Goal: Use online tool/utility: Utilize a website feature to perform a specific function

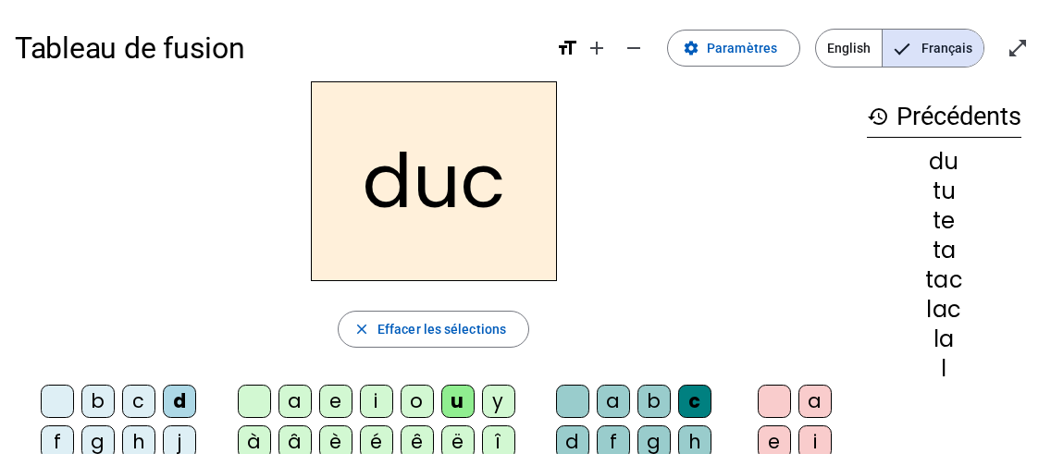
scroll to position [80, 0]
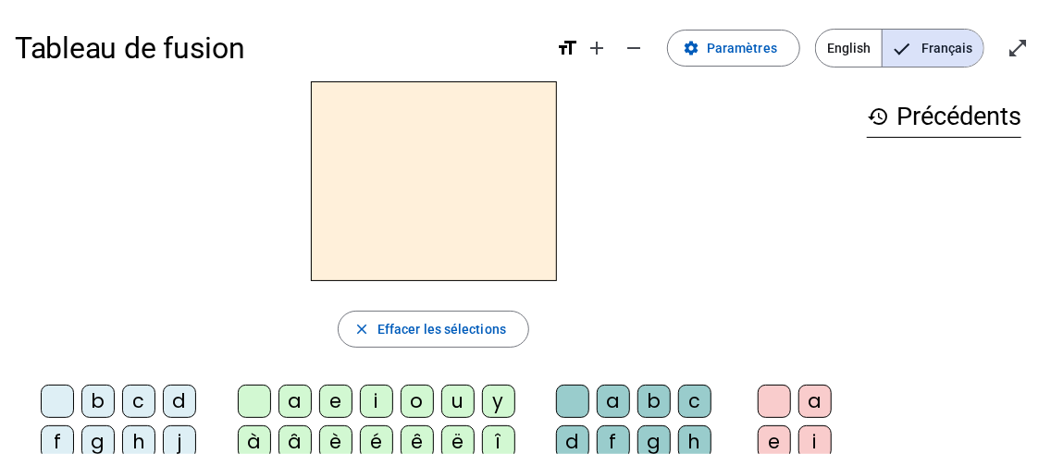
click at [169, 397] on div "d" at bounding box center [179, 401] width 33 height 33
click at [299, 389] on div "a" at bounding box center [294, 401] width 33 height 33
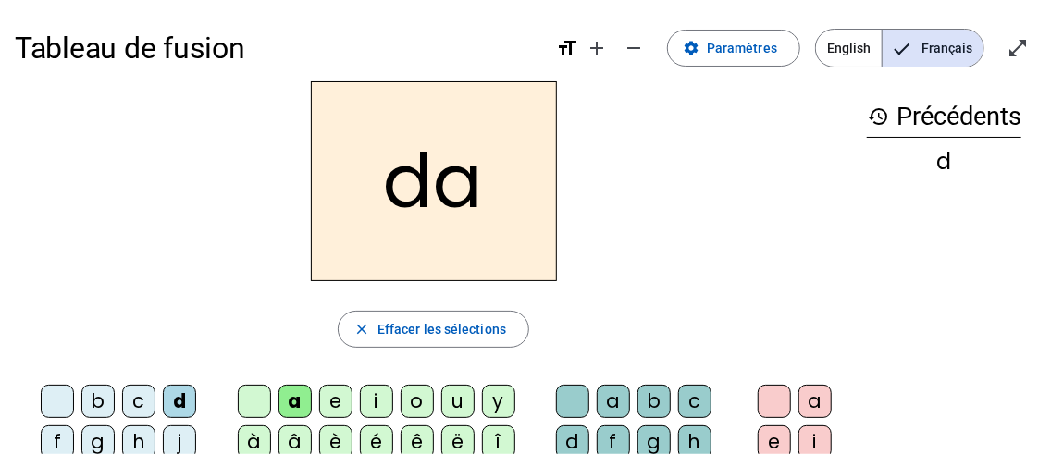
click at [698, 400] on div "c" at bounding box center [694, 401] width 33 height 33
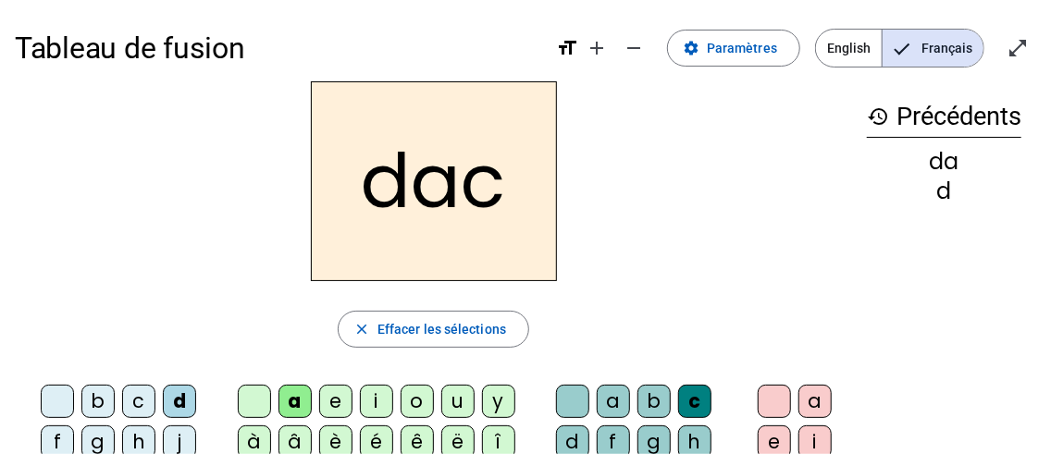
click at [337, 404] on div "e" at bounding box center [335, 401] width 33 height 33
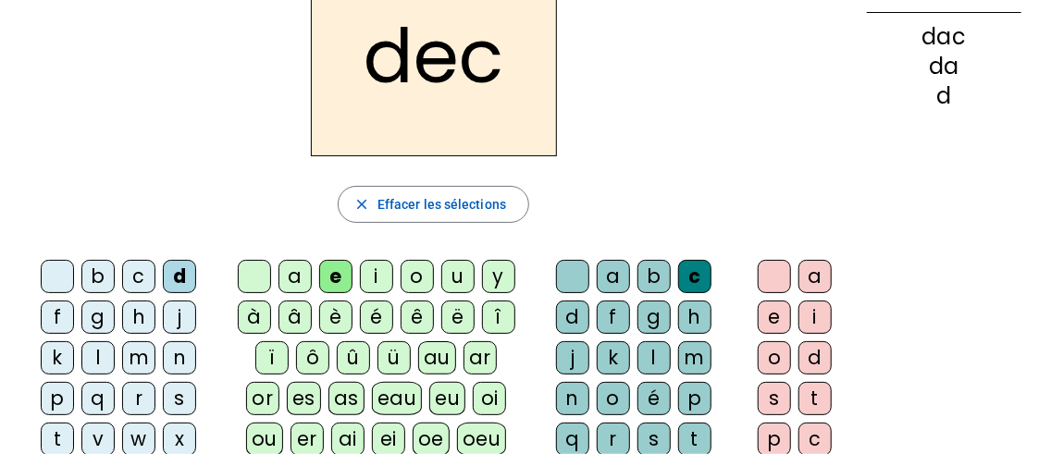
scroll to position [126, 0]
click at [287, 397] on div "es" at bounding box center [304, 397] width 34 height 33
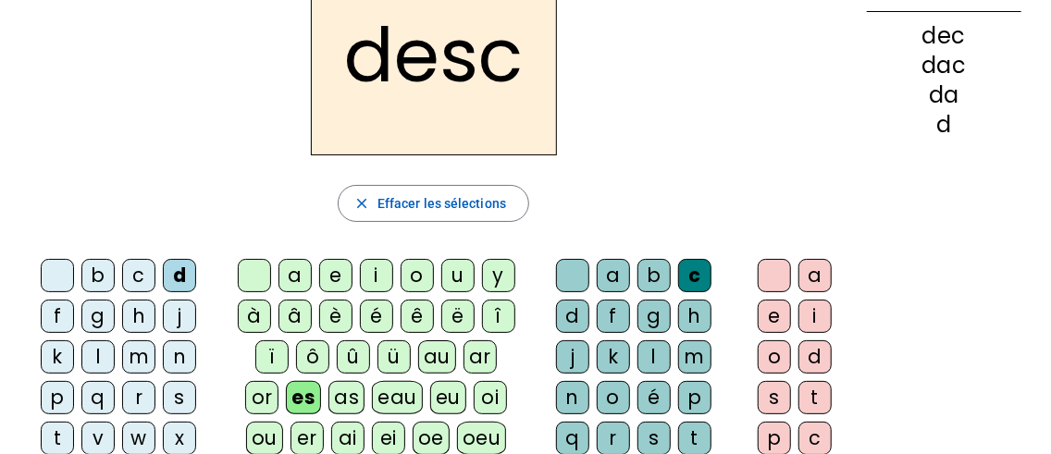
scroll to position [0, 0]
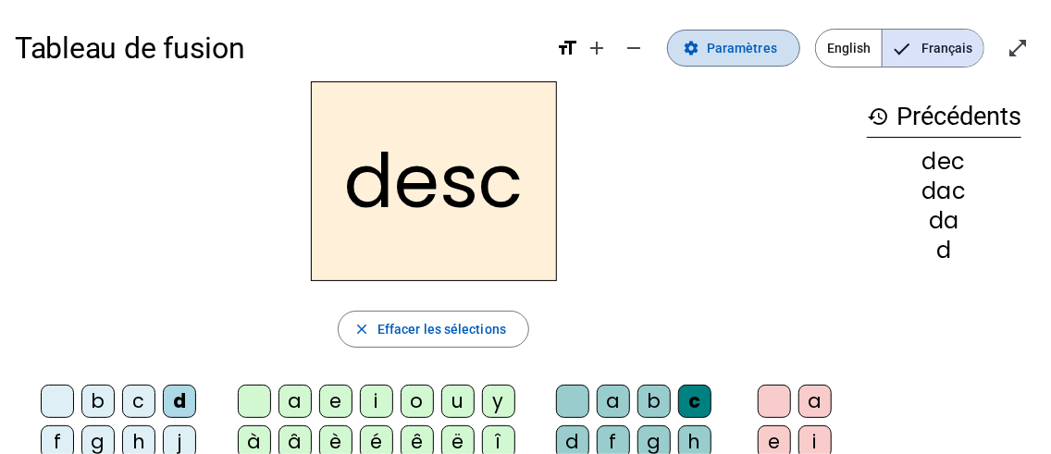
click at [741, 43] on span "Paramètres" at bounding box center [742, 48] width 70 height 22
